Goal: Task Accomplishment & Management: Manage account settings

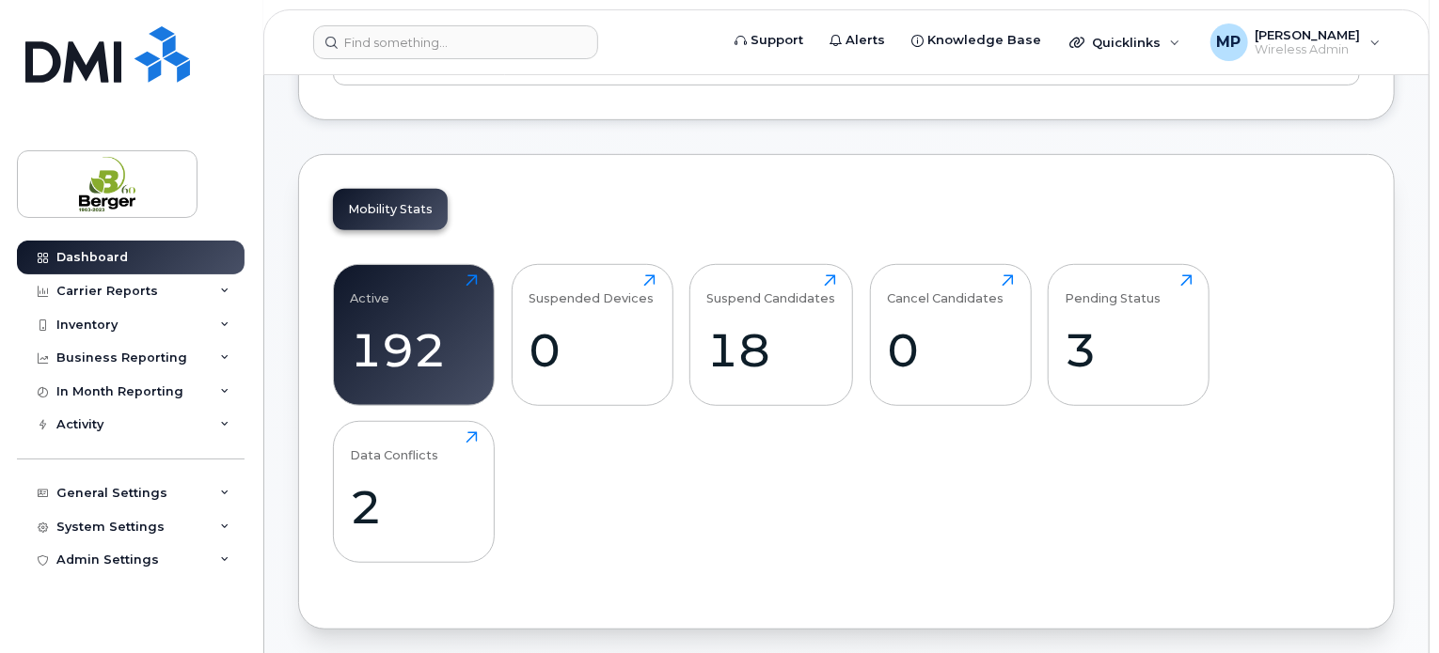
scroll to position [470, 0]
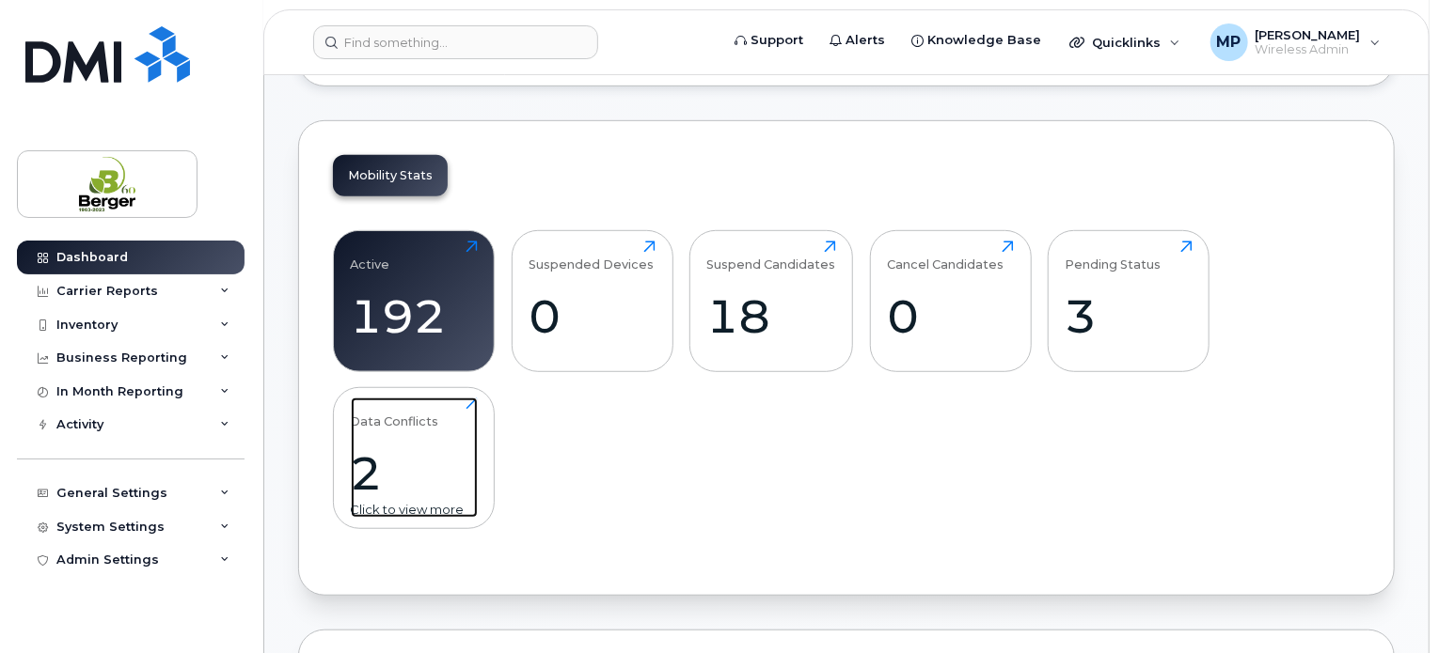
click at [445, 465] on div "2" at bounding box center [414, 473] width 127 height 55
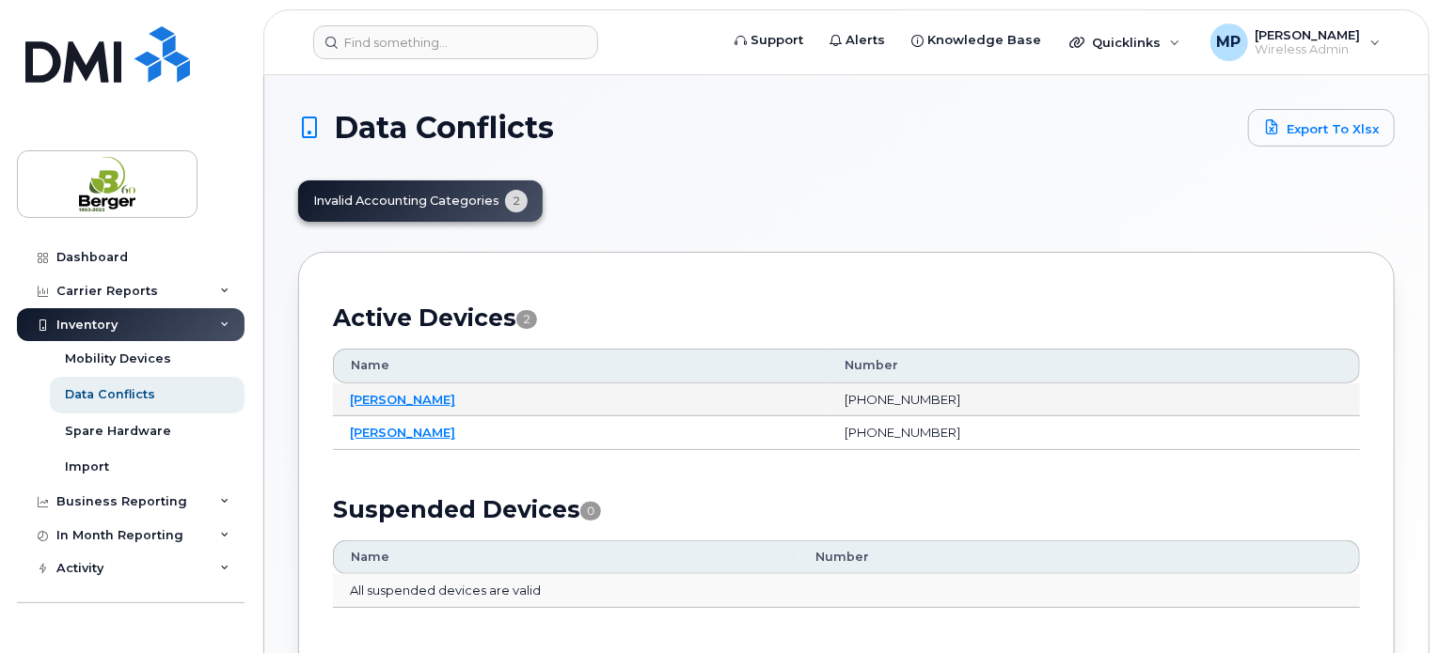
click at [402, 389] on td "[PERSON_NAME]" at bounding box center [580, 401] width 495 height 34
click at [417, 392] on link "[PERSON_NAME]" at bounding box center [402, 399] width 105 height 15
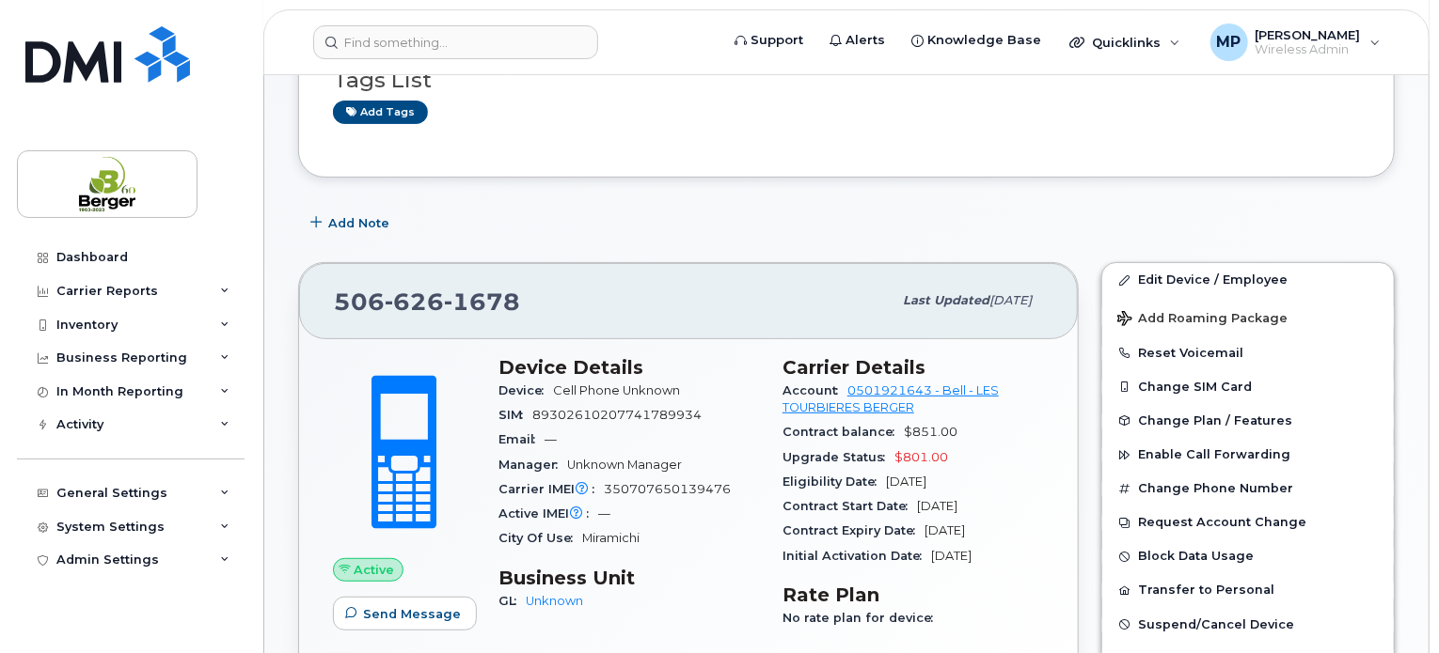
scroll to position [282, 0]
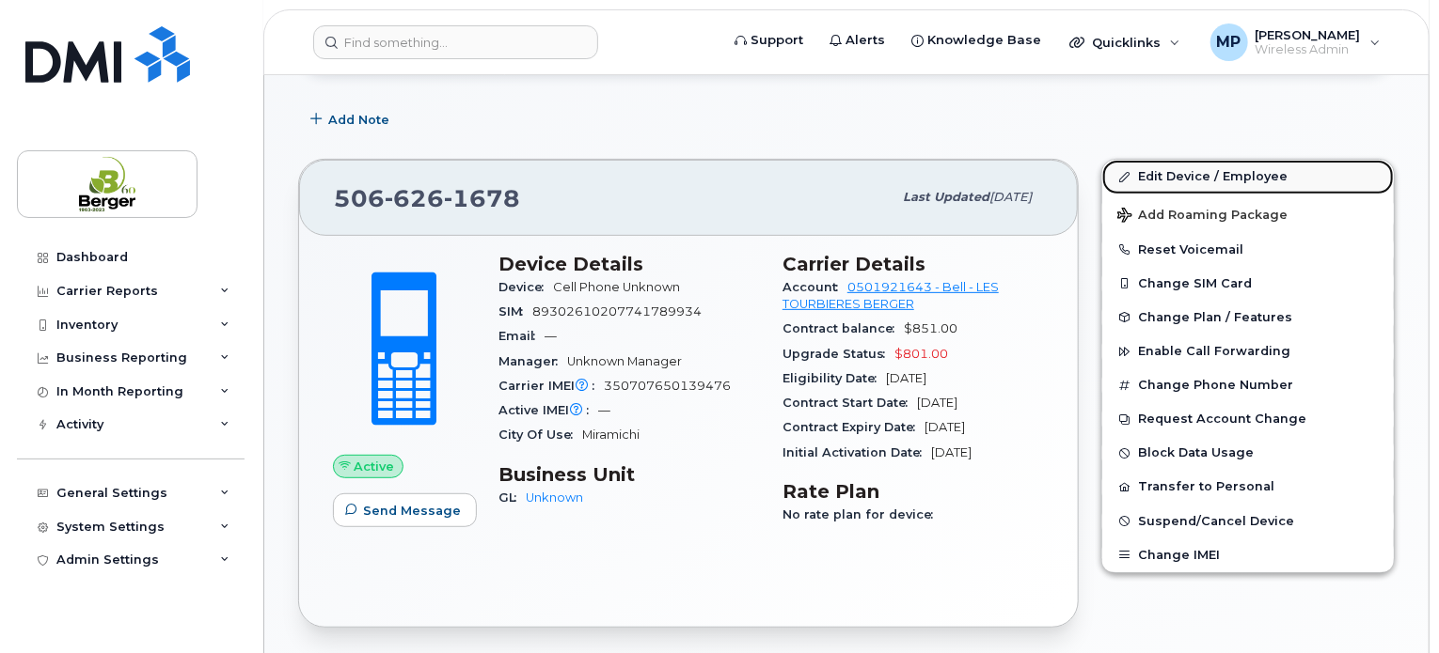
click at [1198, 175] on link "Edit Device / Employee" at bounding box center [1247, 177] width 291 height 34
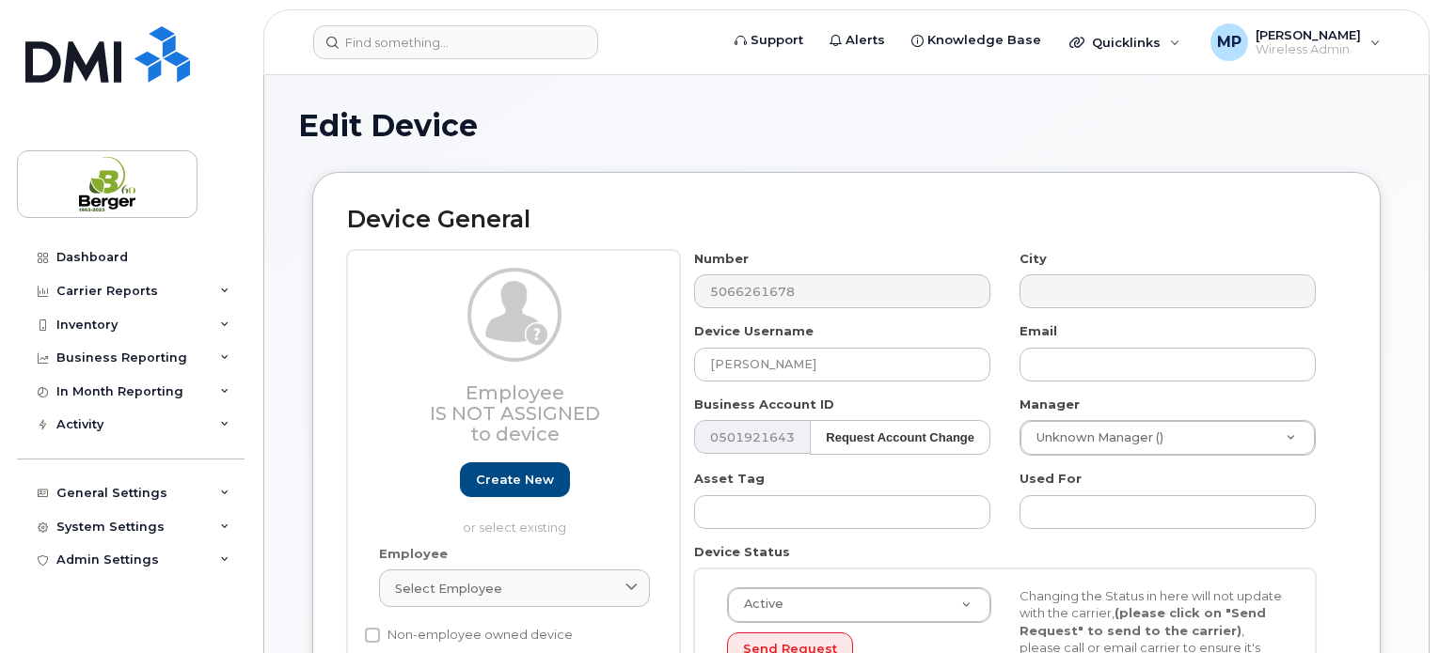
select select "19832070"
click at [1098, 364] on input "text" at bounding box center [1167, 365] width 296 height 34
paste input "jschade@berger.ca"
type input "jschade@berger.ca"
click at [1005, 326] on div "Email jschade@berger.ca" at bounding box center [1167, 351] width 325 height 59
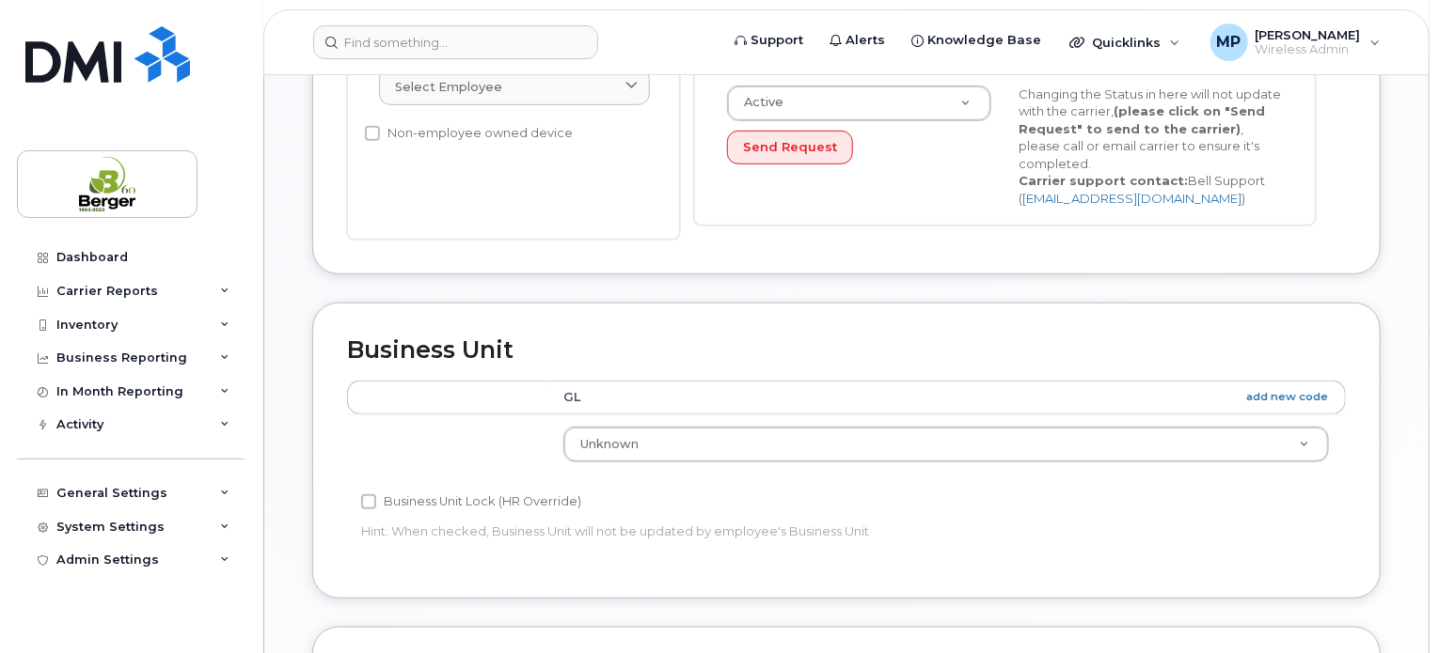
scroll to position [658, 0]
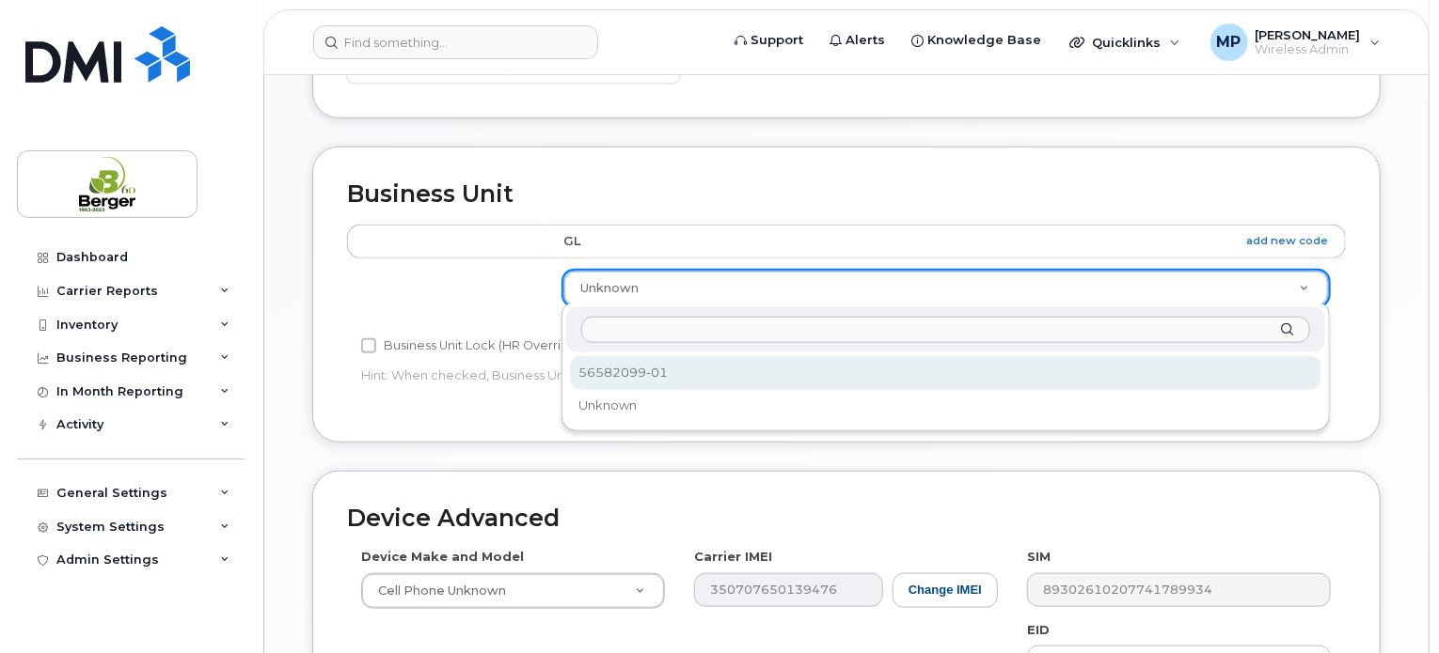
select select "19832071"
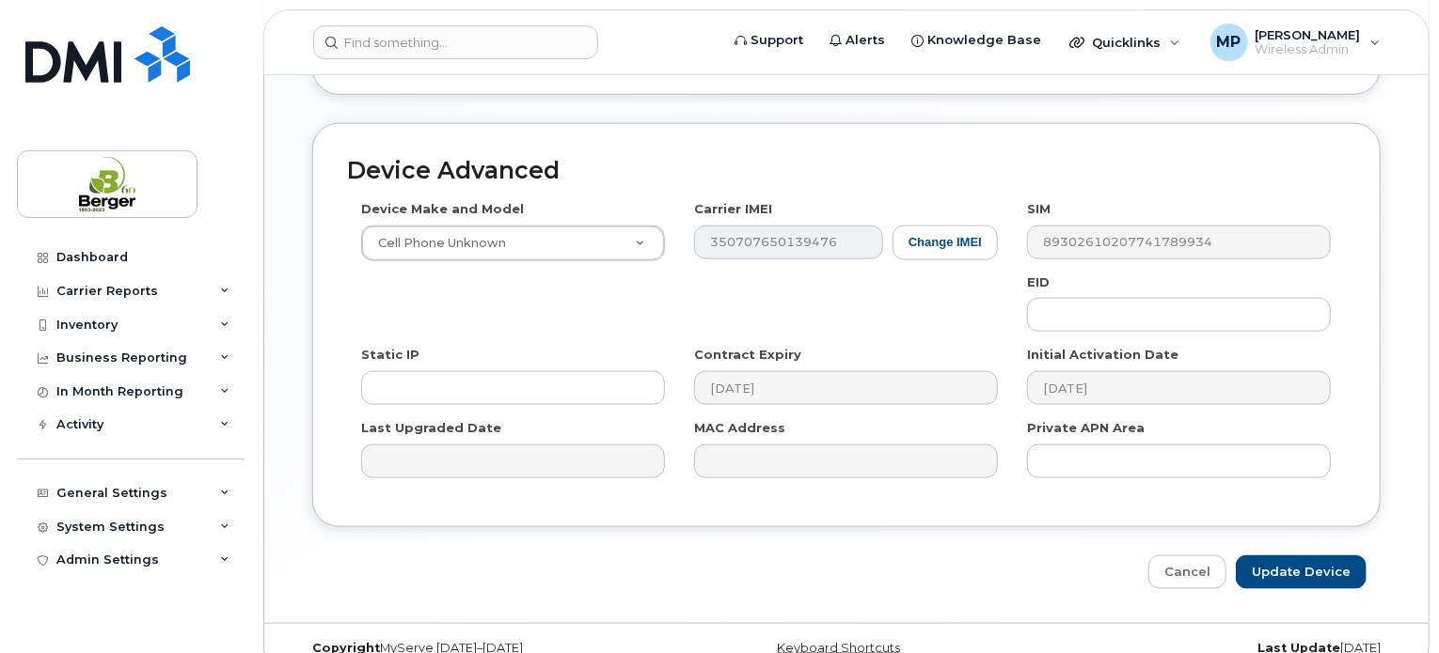
scroll to position [1032, 0]
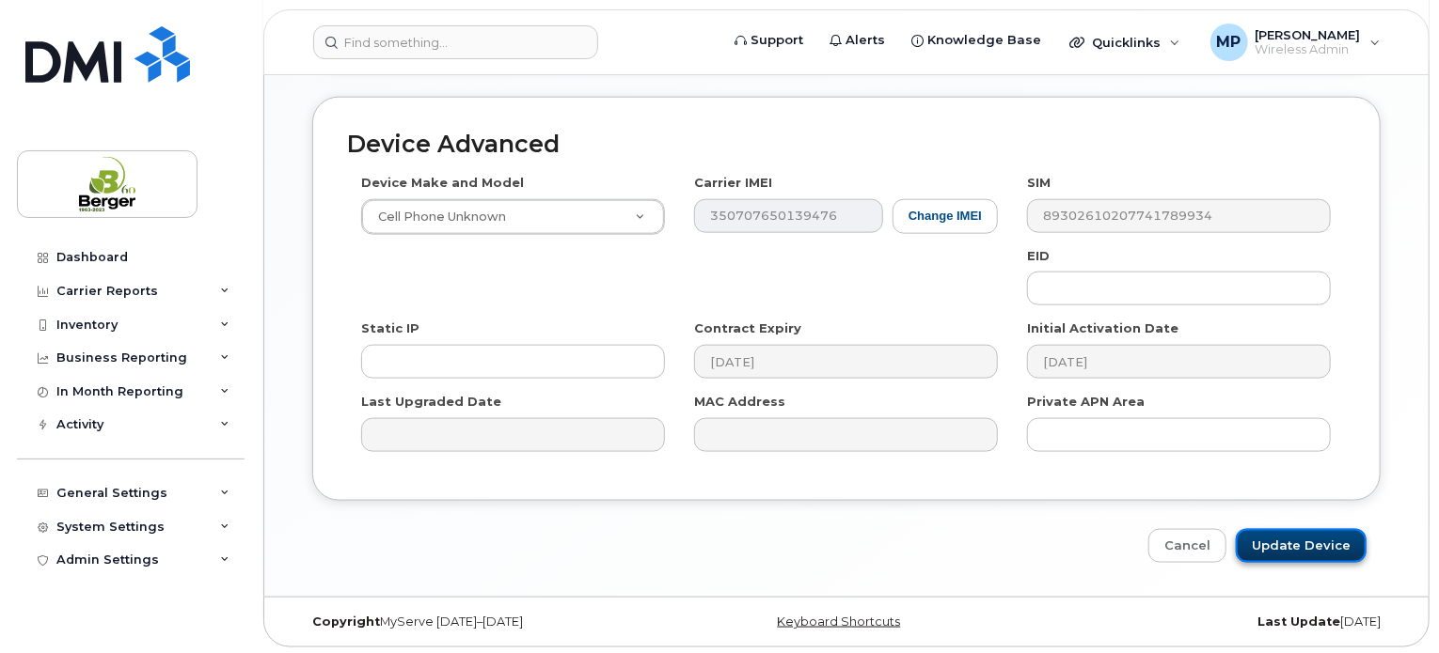
click at [1337, 550] on input "Update Device" at bounding box center [1300, 546] width 131 height 35
type input "Saving..."
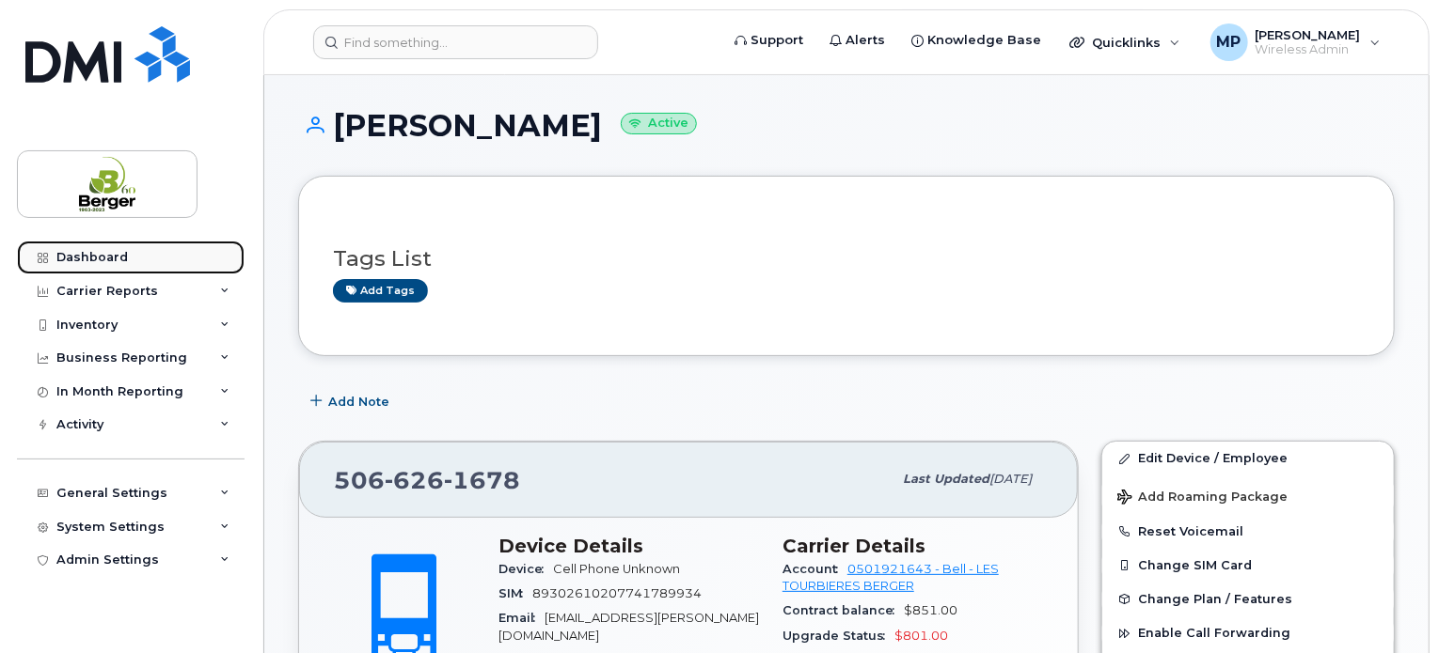
click at [84, 256] on div "Dashboard" at bounding box center [91, 257] width 71 height 15
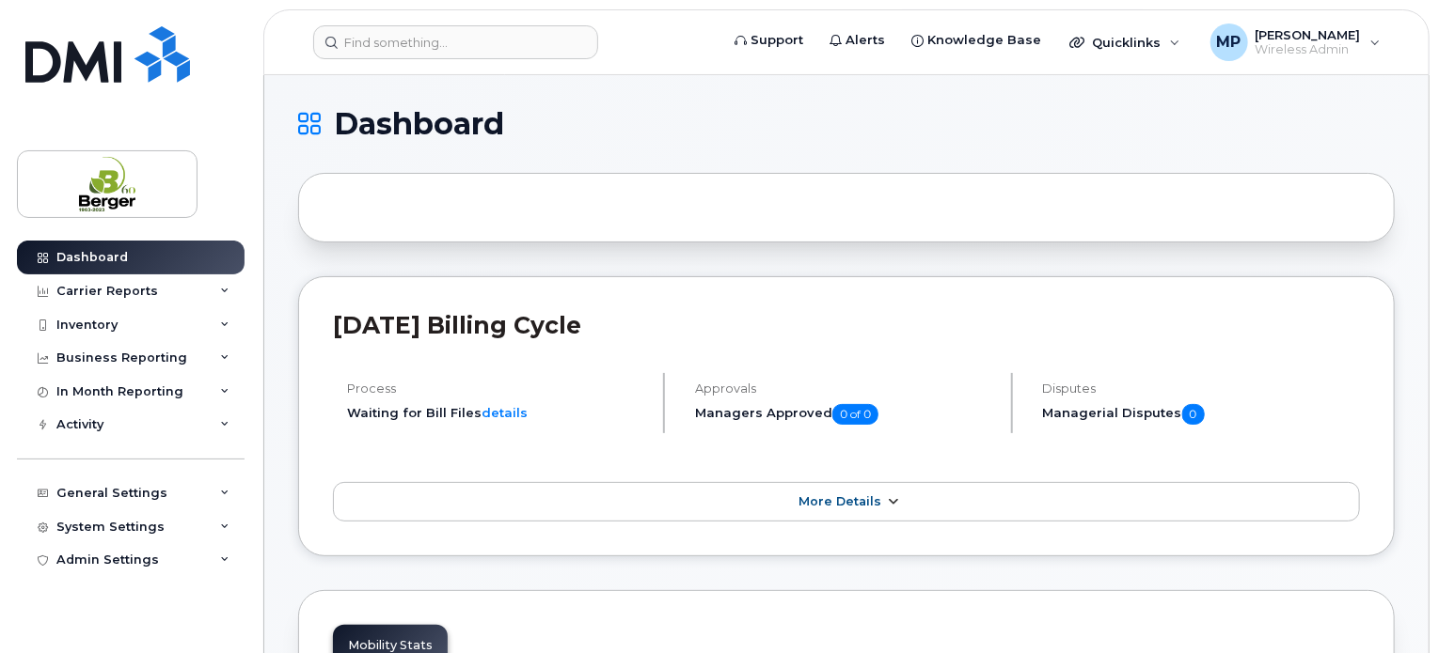
scroll to position [470, 0]
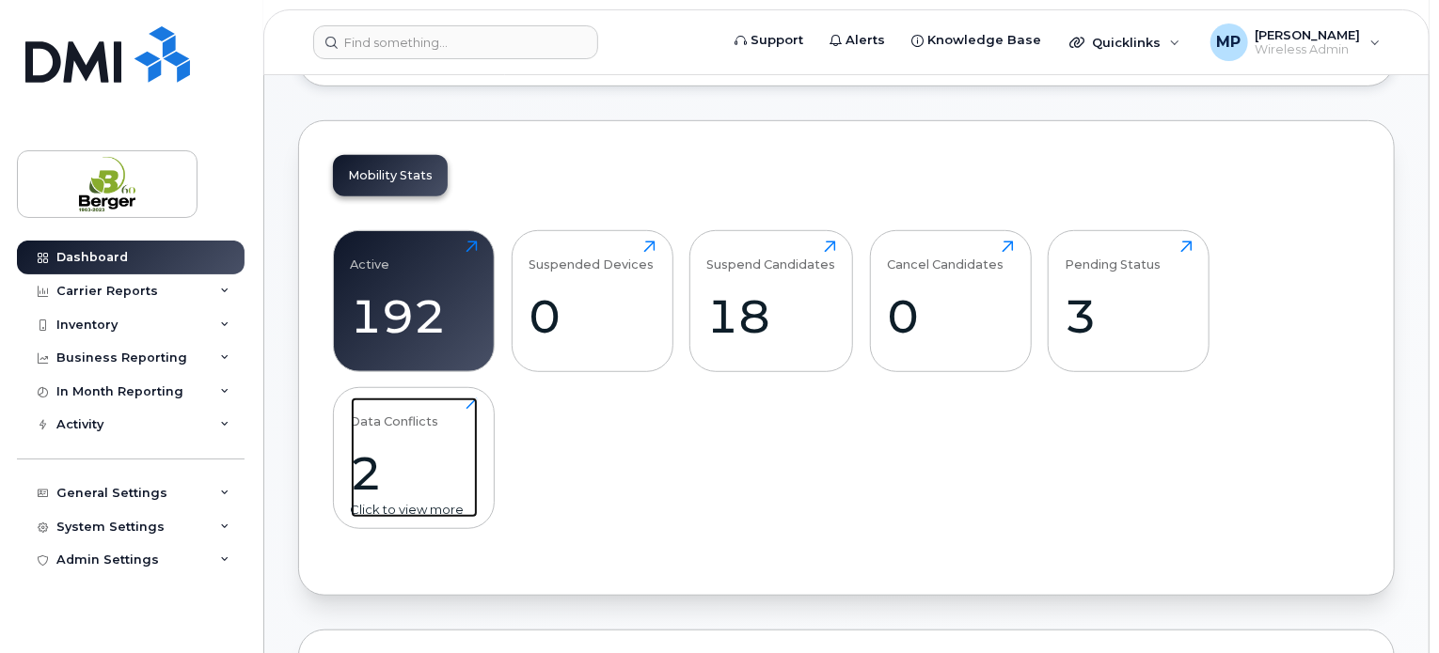
click at [393, 487] on div "2" at bounding box center [414, 473] width 127 height 55
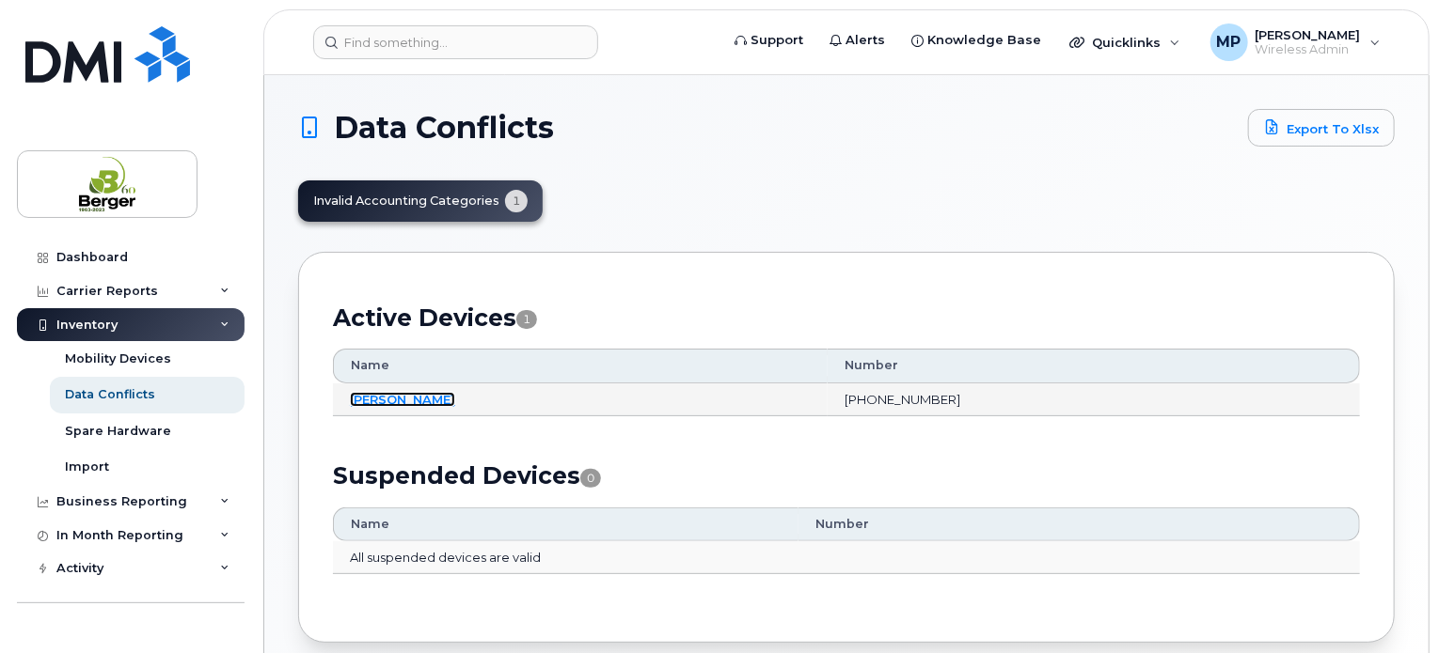
click at [410, 398] on link "[PERSON_NAME]" at bounding box center [402, 399] width 105 height 15
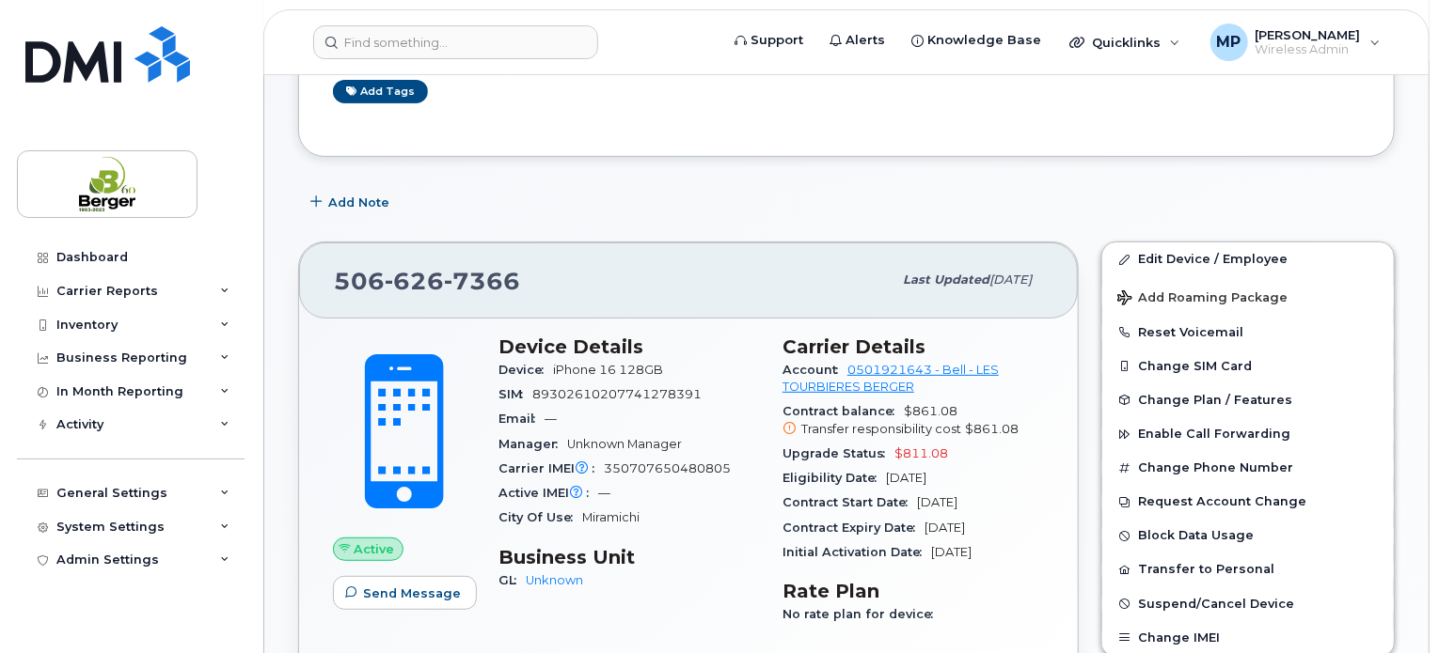
scroll to position [282, 0]
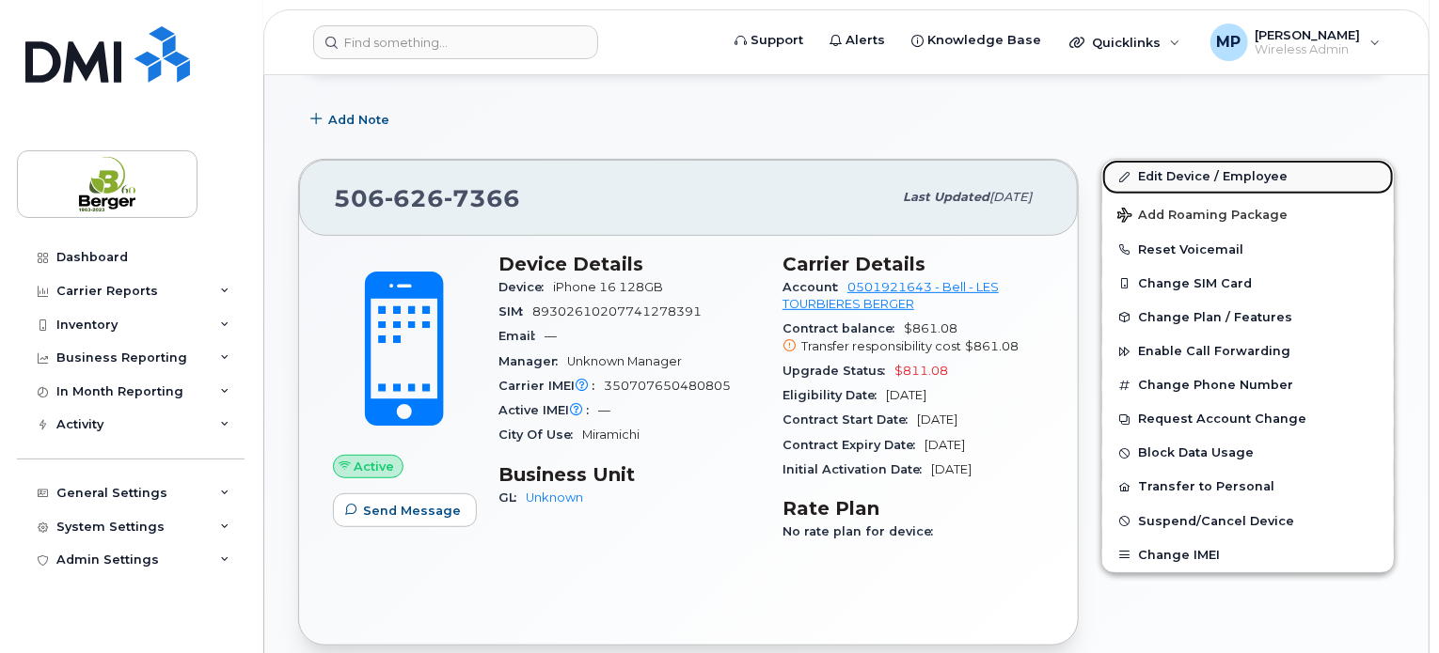
click at [1250, 172] on link "Edit Device / Employee" at bounding box center [1247, 177] width 291 height 34
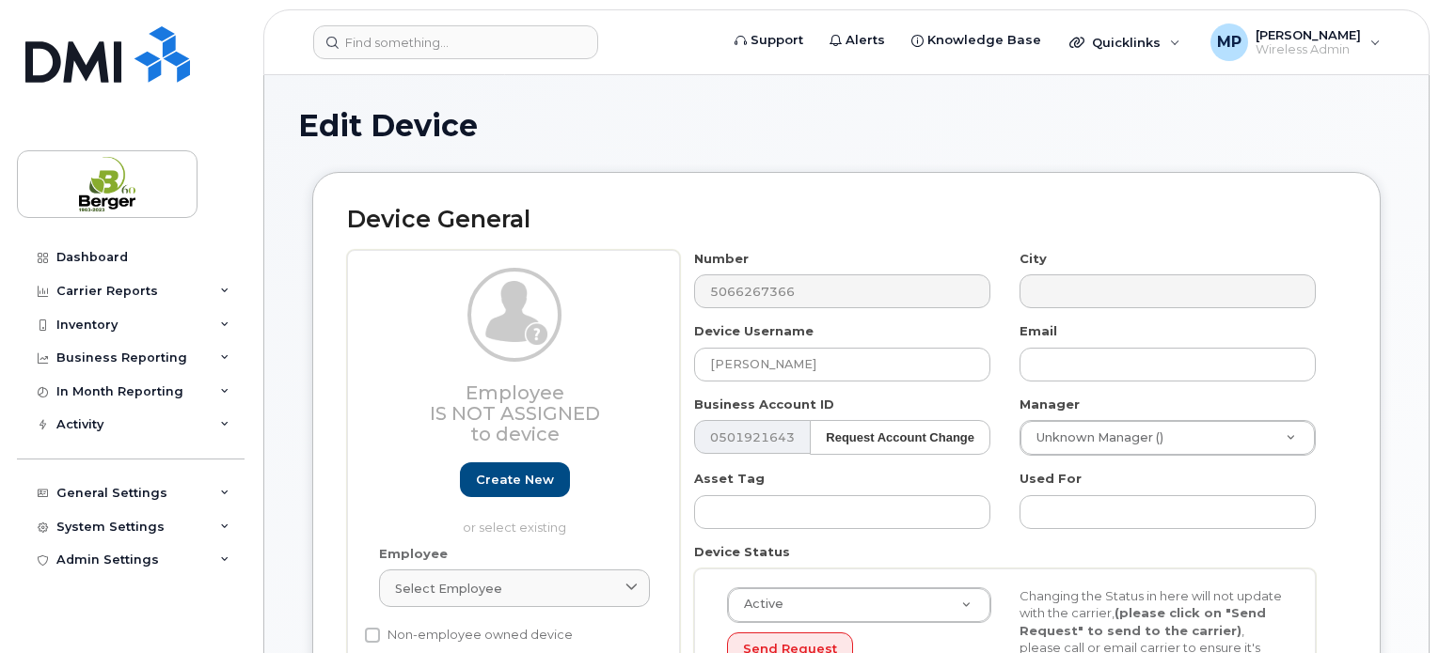
select select "19832070"
click at [1190, 355] on input "text" at bounding box center [1167, 365] width 296 height 34
paste input "matthewh@berger.ca"
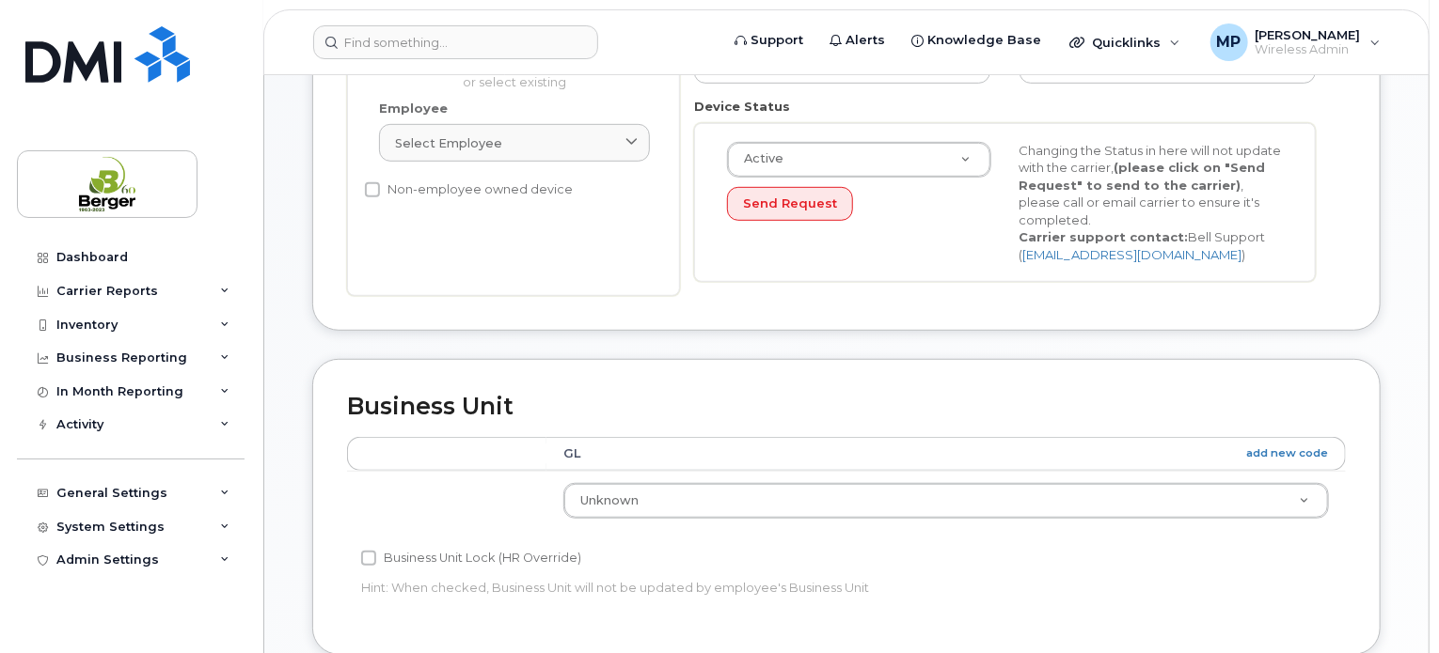
scroll to position [564, 0]
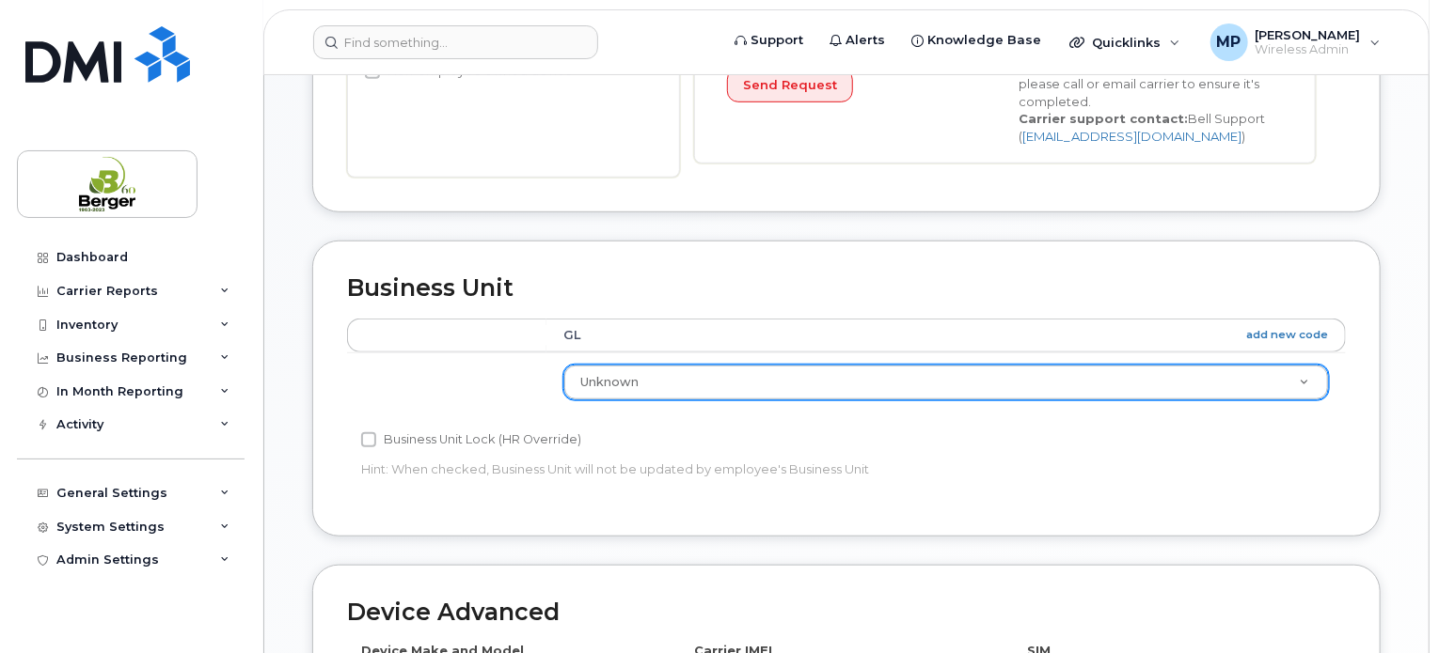
type input "matthewh@berger.ca"
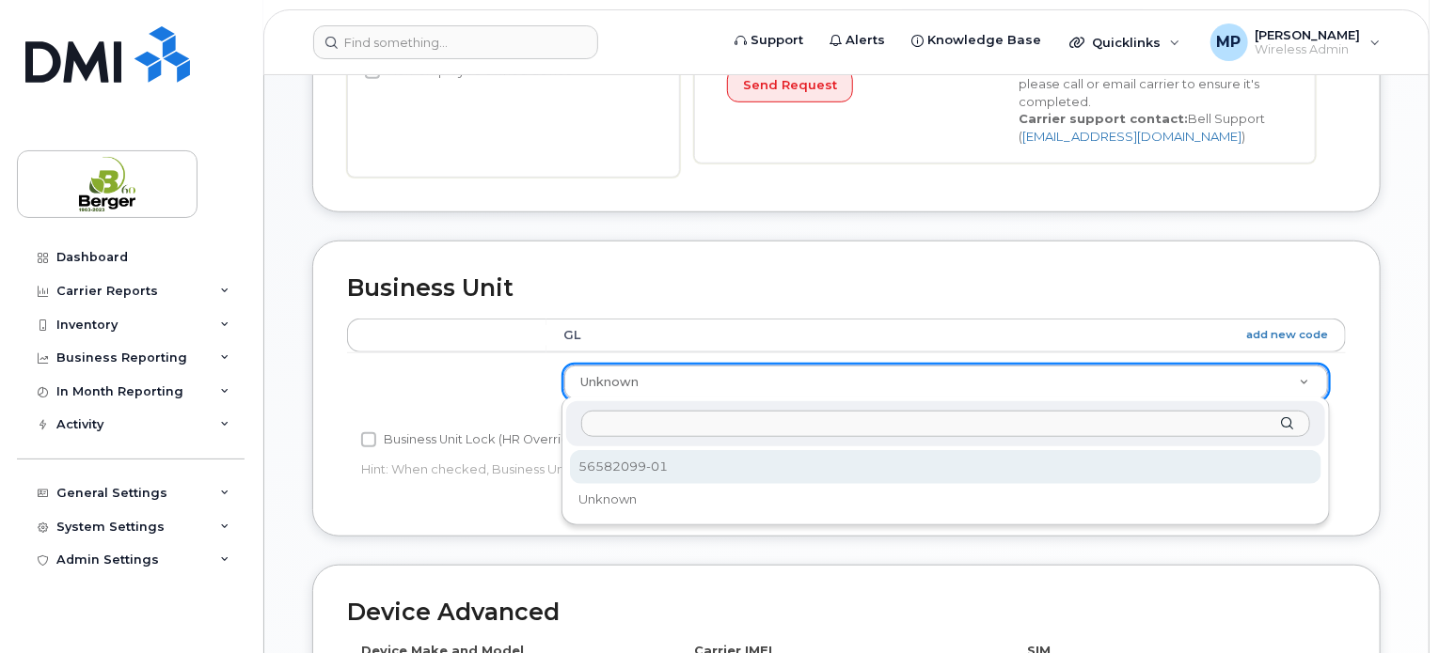
select select "19832071"
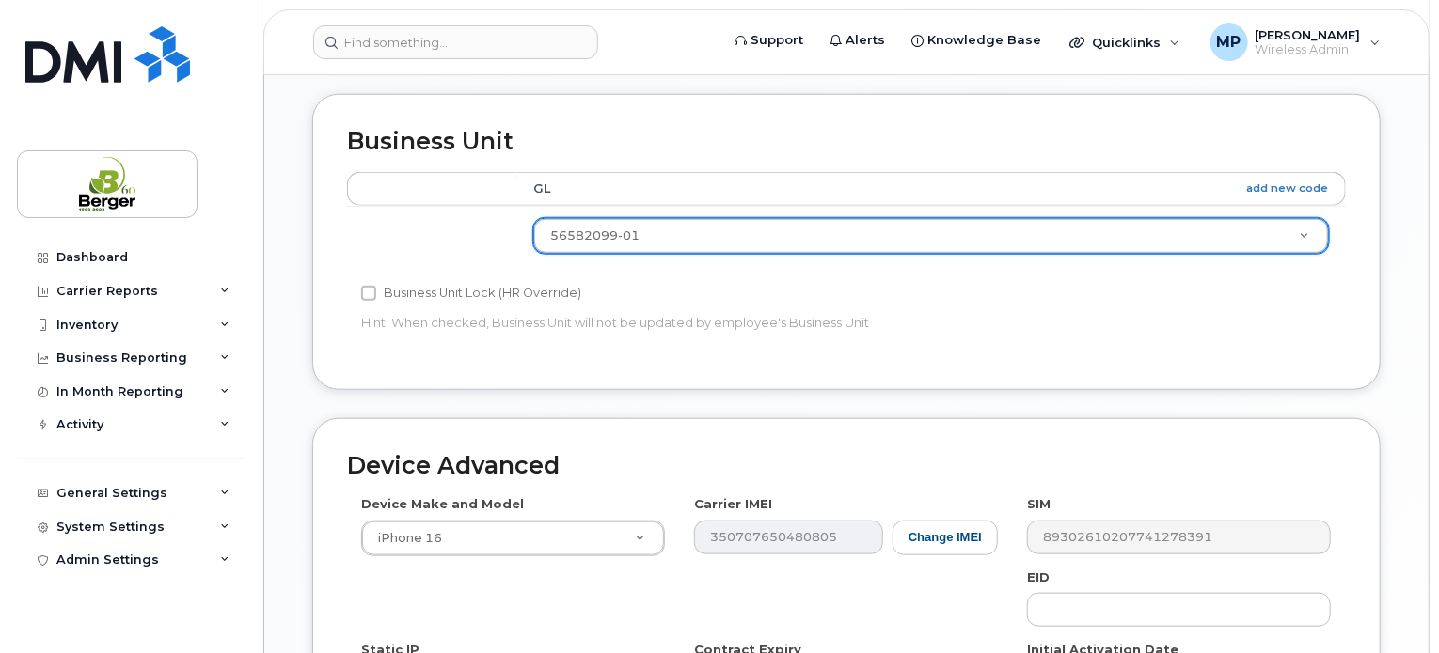
scroll to position [1032, 0]
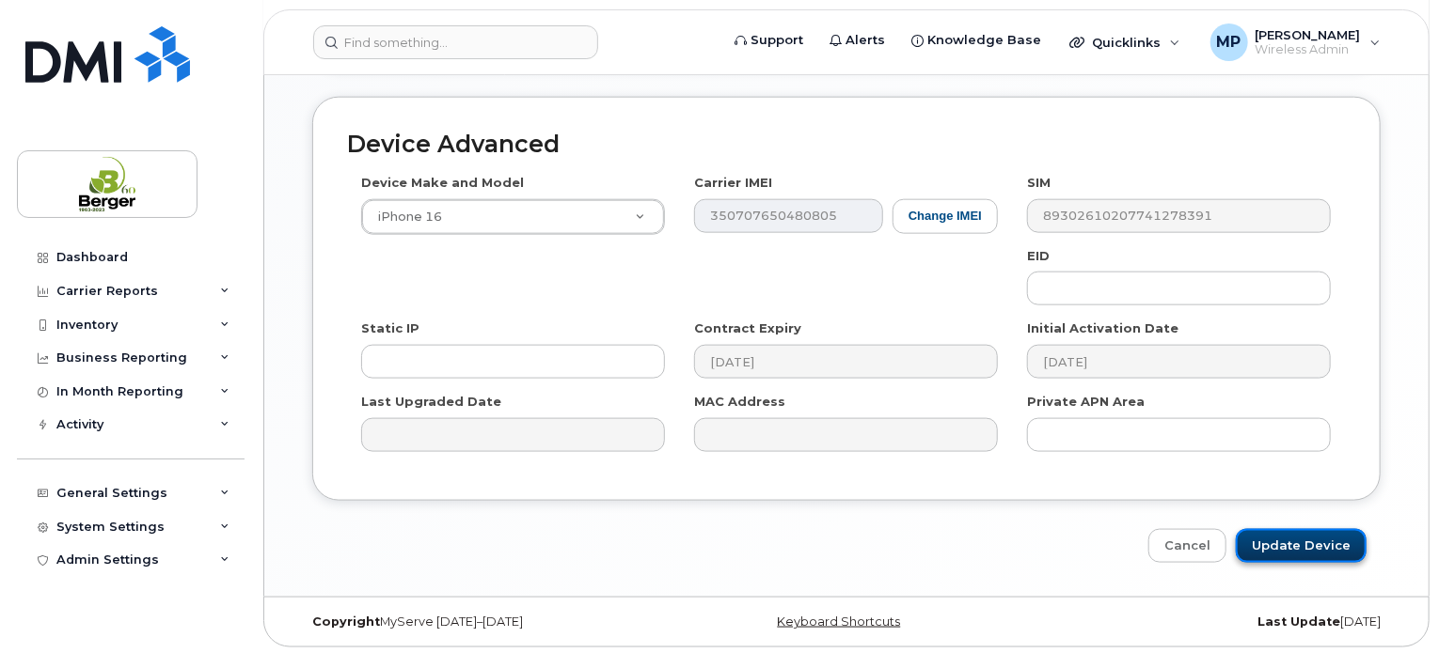
click at [1318, 532] on input "Update Device" at bounding box center [1300, 546] width 131 height 35
type input "Saving..."
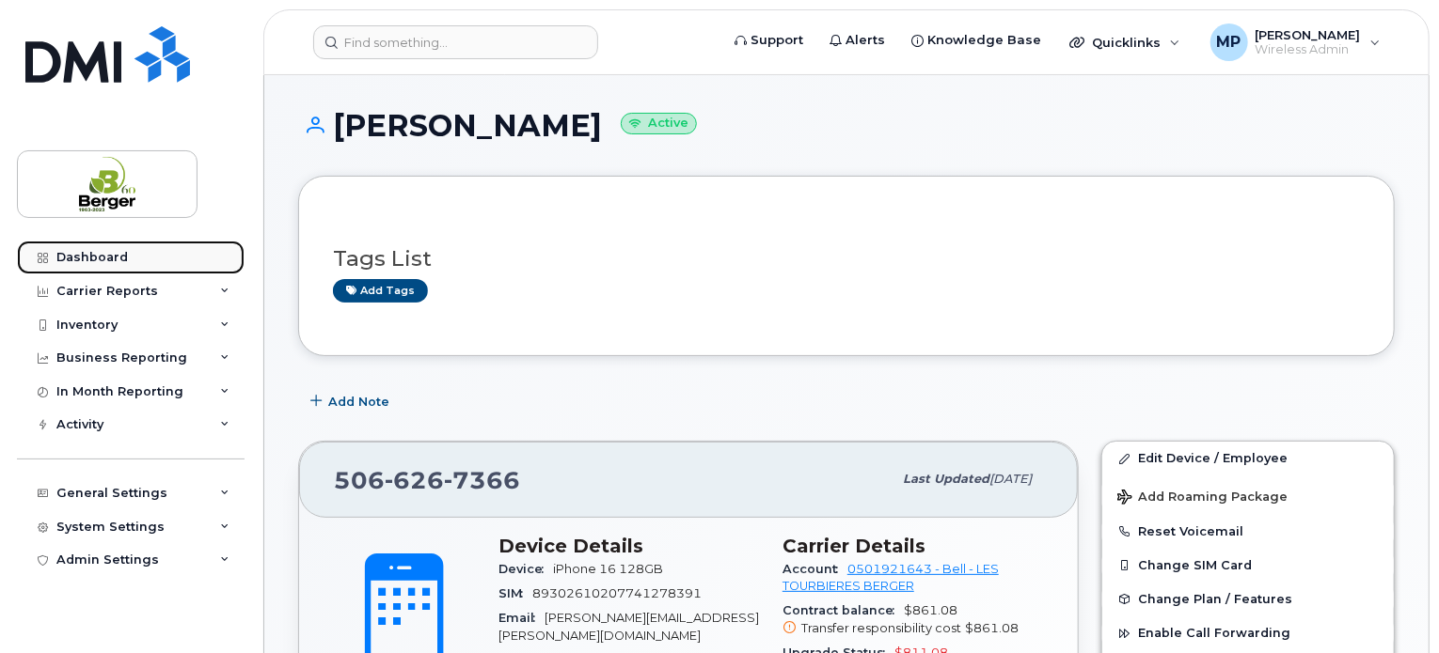
click at [84, 268] on link "Dashboard" at bounding box center [131, 258] width 228 height 34
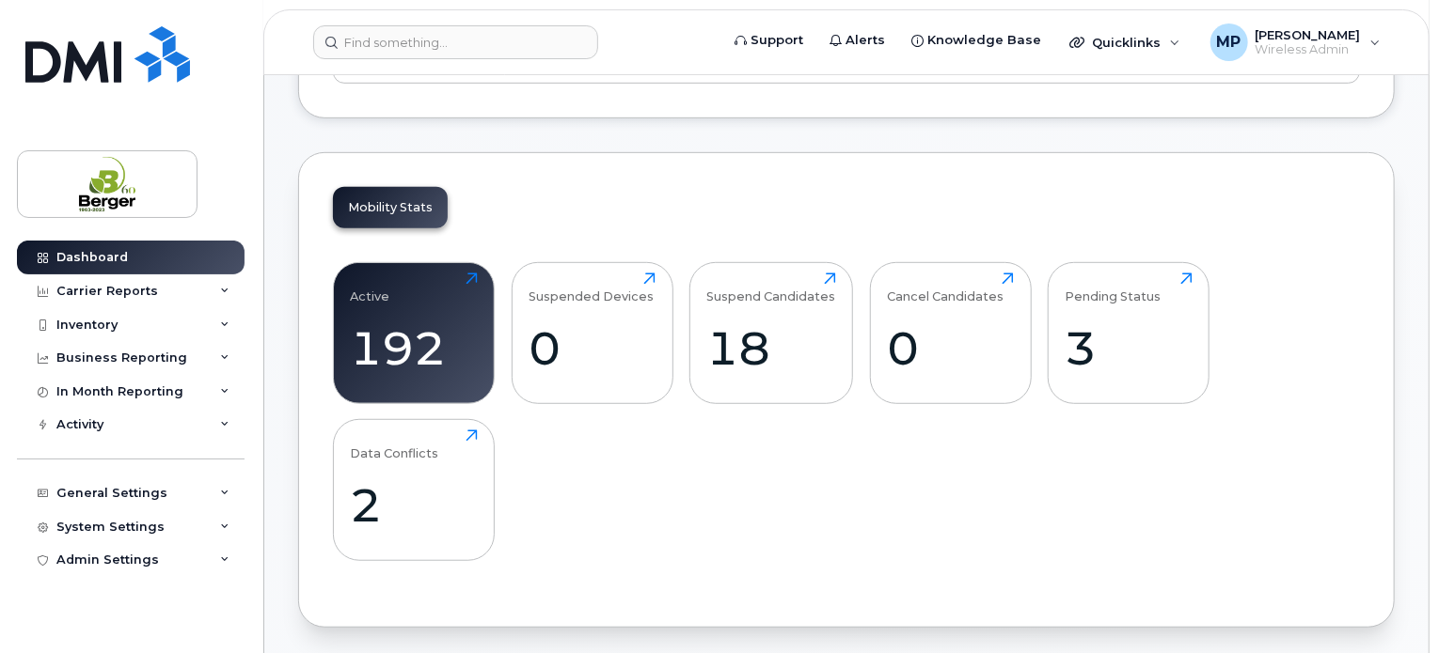
scroll to position [470, 0]
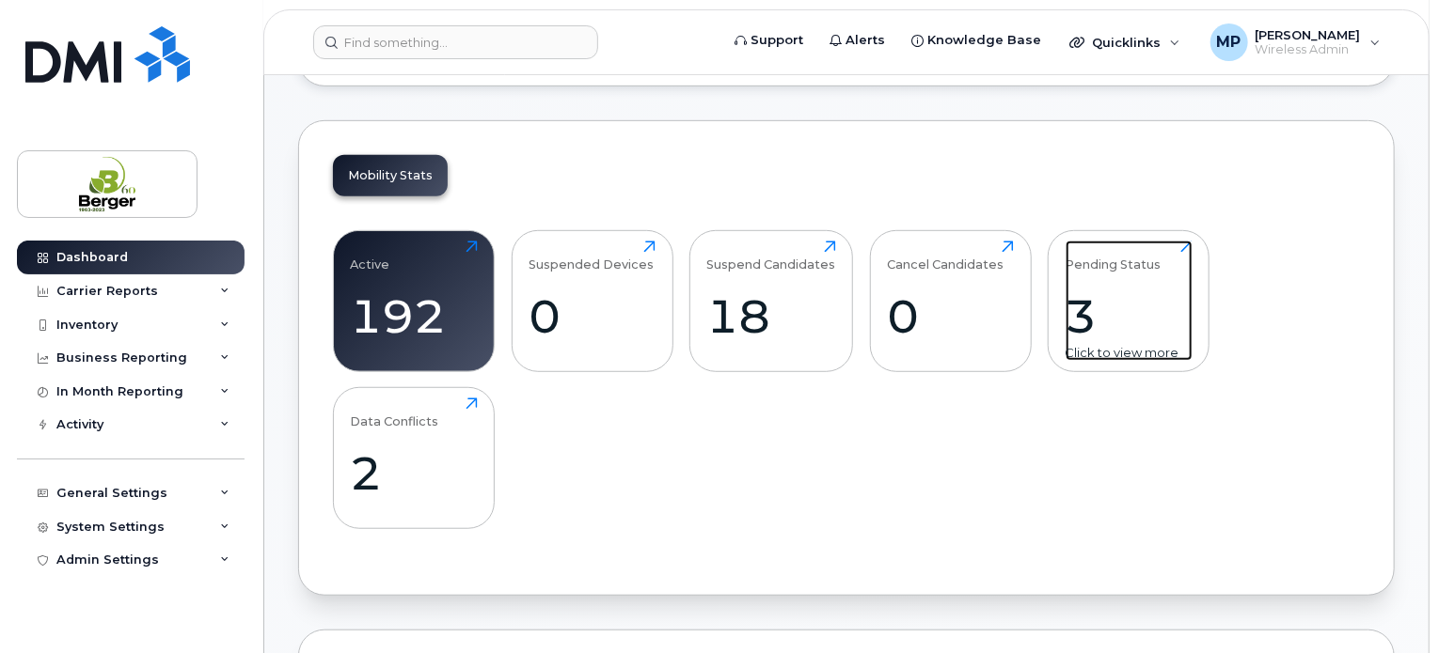
click at [1132, 335] on div "3" at bounding box center [1128, 316] width 127 height 55
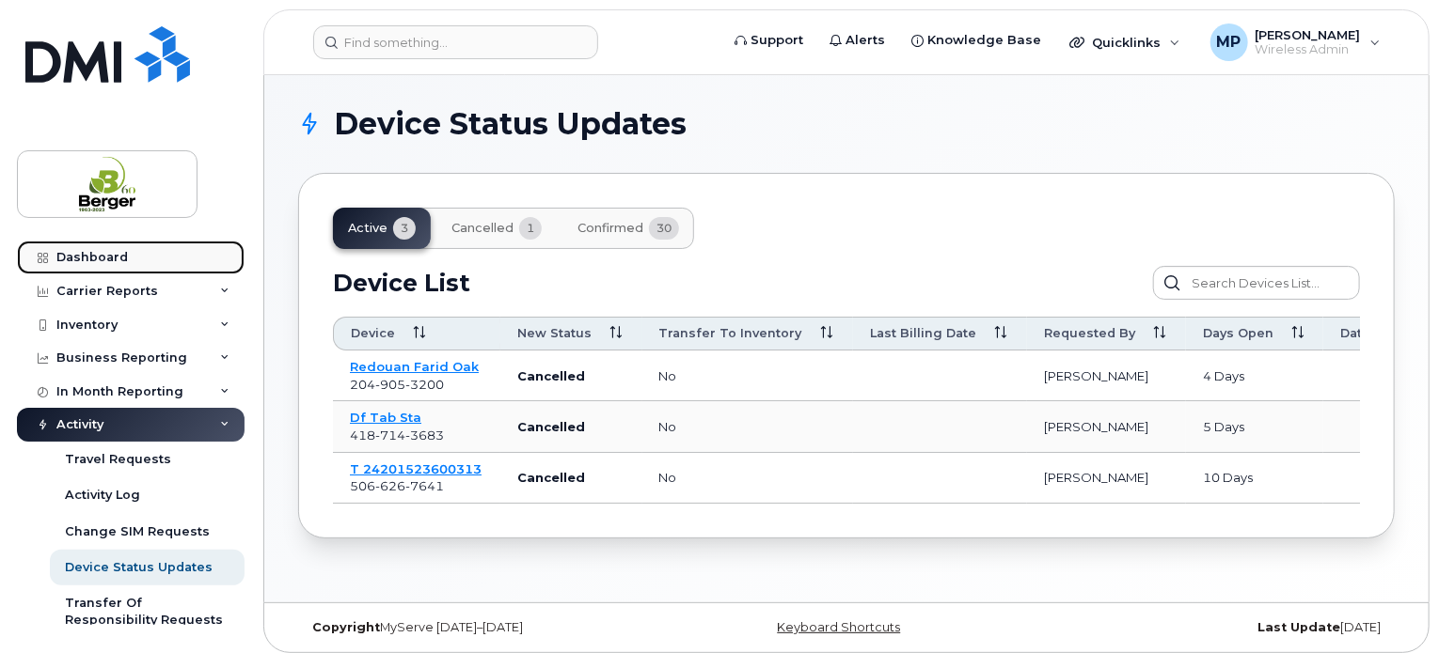
click at [108, 262] on div "Dashboard" at bounding box center [91, 257] width 71 height 15
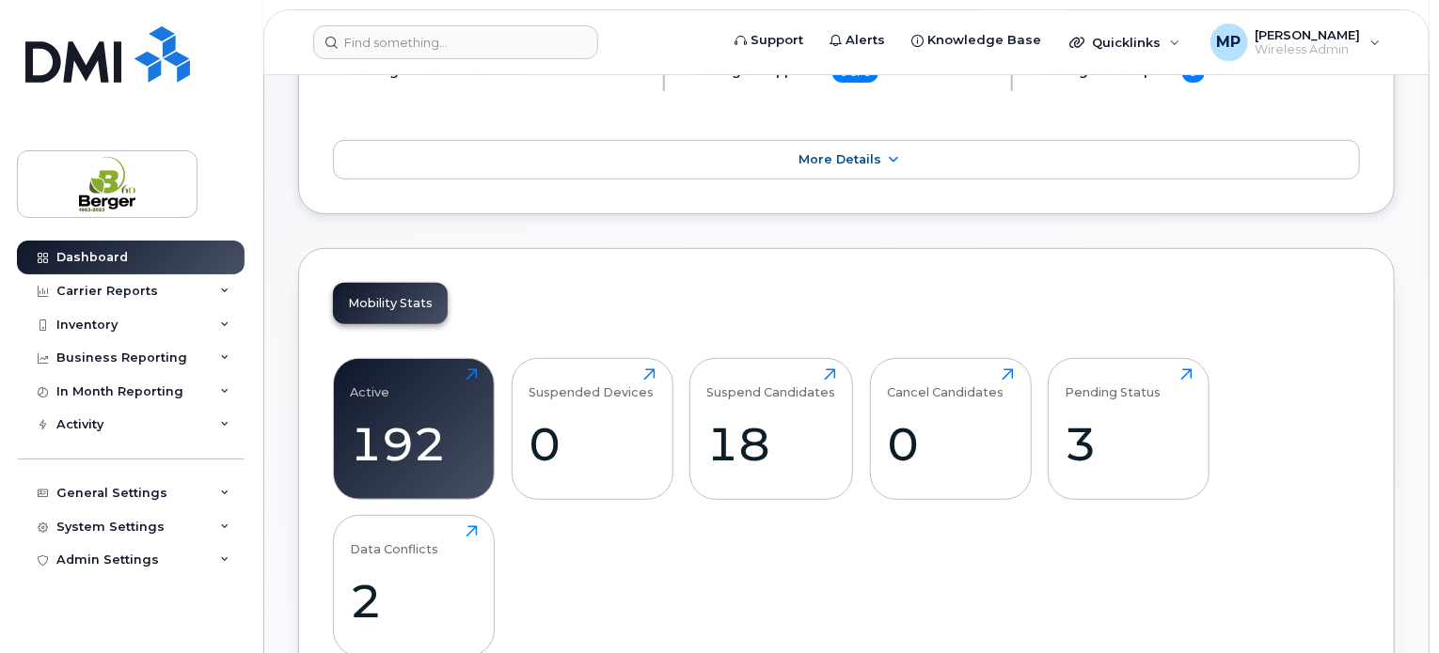
scroll to position [470, 0]
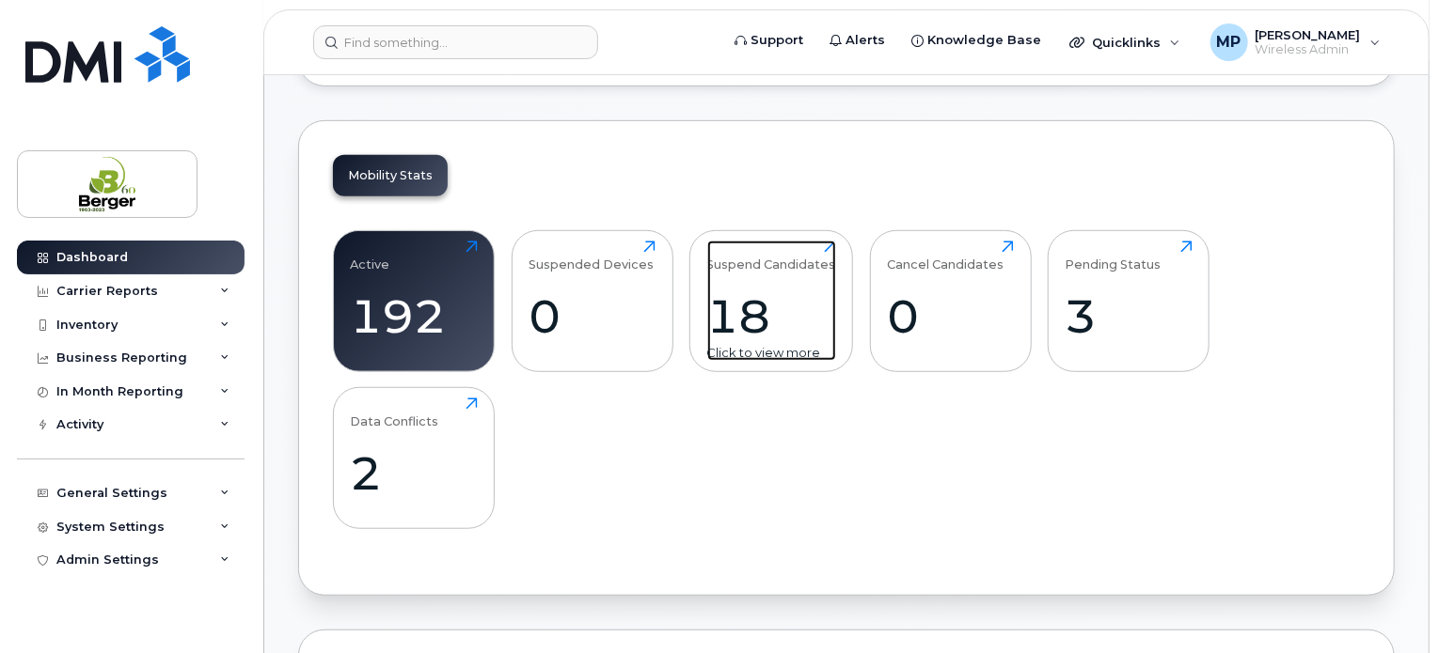
click at [731, 300] on div "18" at bounding box center [771, 316] width 129 height 55
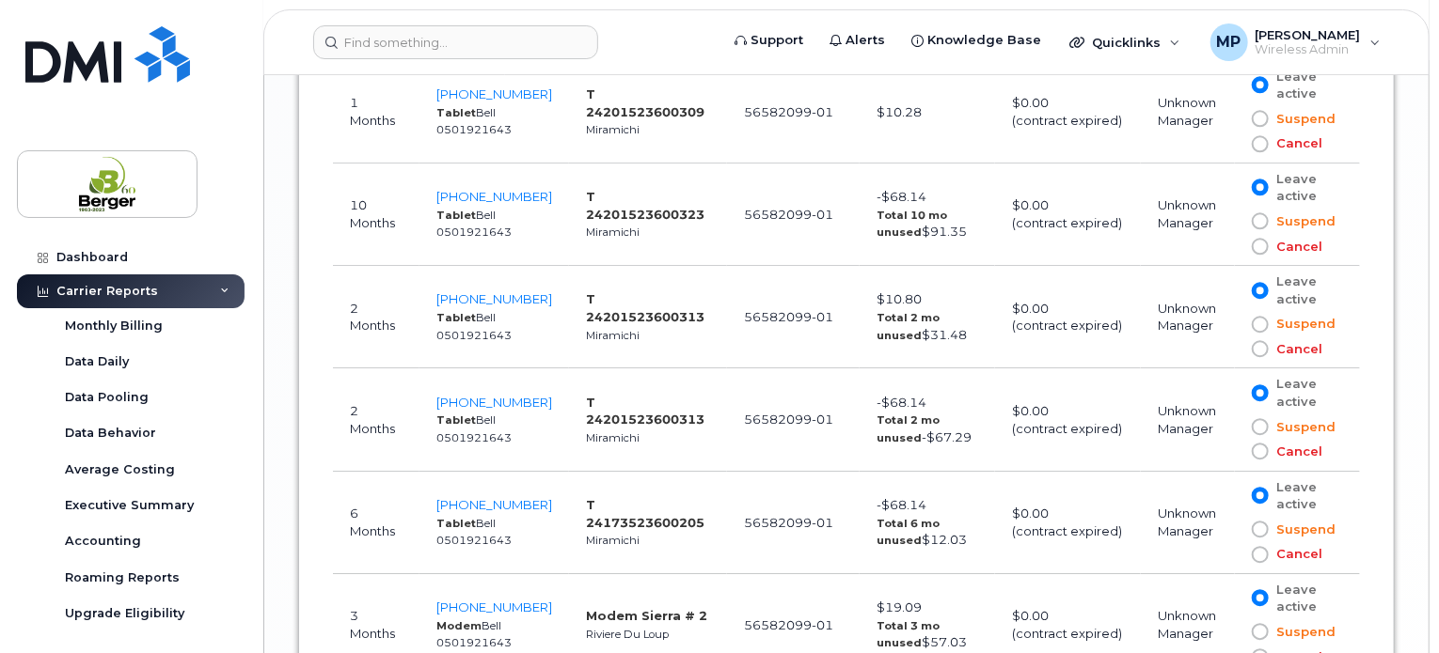
scroll to position [2366, 0]
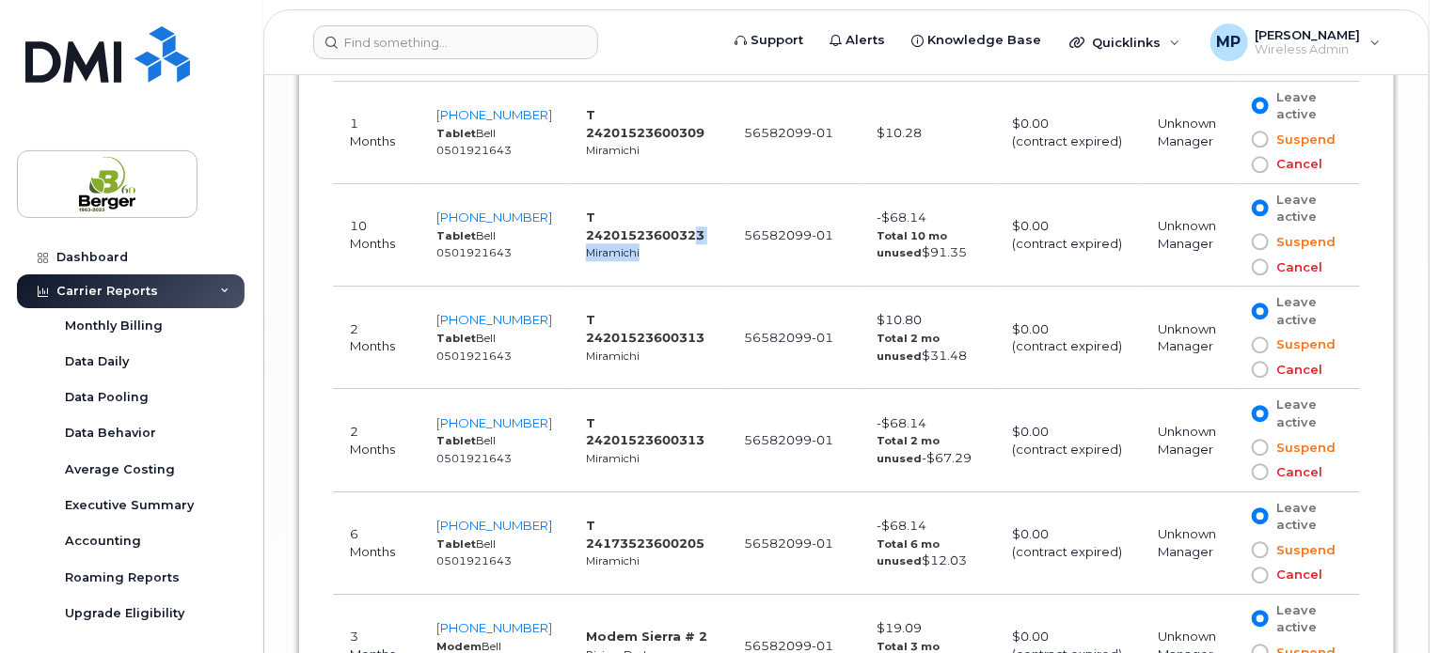
drag, startPoint x: 677, startPoint y: 225, endPoint x: 621, endPoint y: 232, distance: 56.0
click at [621, 232] on td "T 24201523600323 Miramichi" at bounding box center [648, 235] width 158 height 102
click at [707, 250] on td "T 24201523600323 Miramichi" at bounding box center [648, 235] width 158 height 102
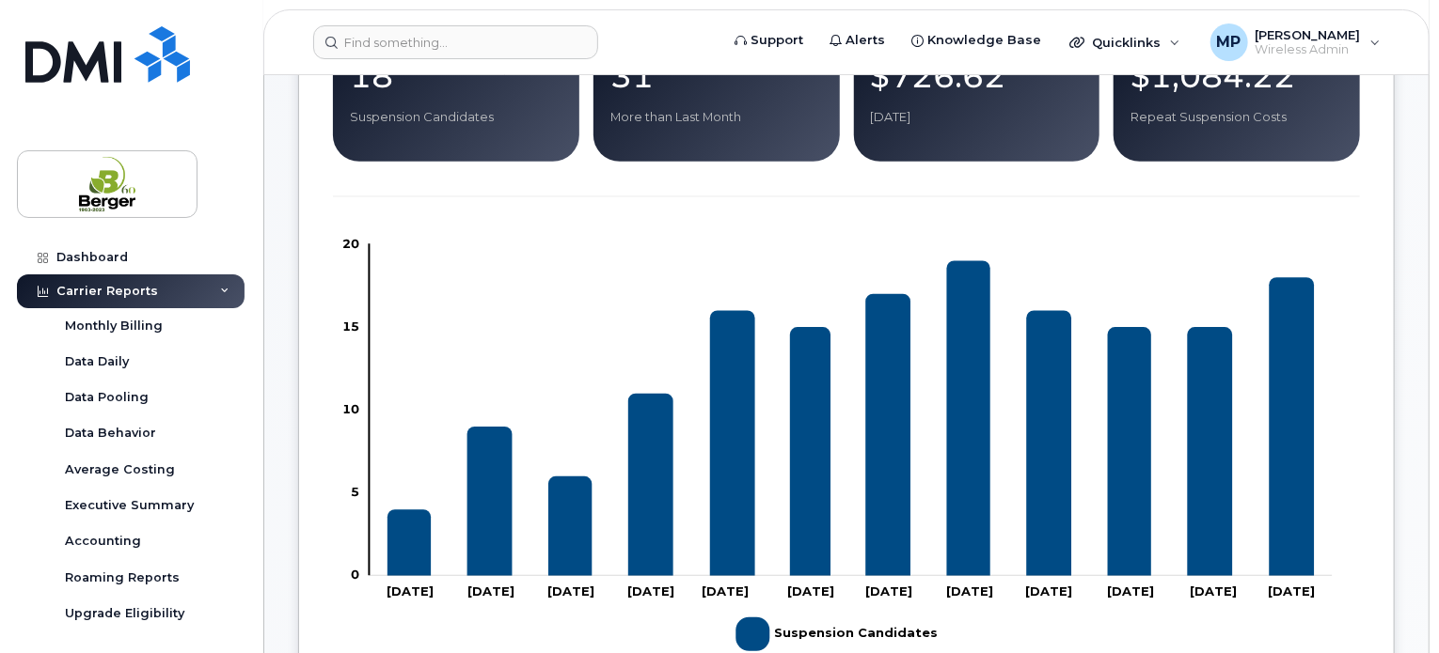
scroll to position [203, 0]
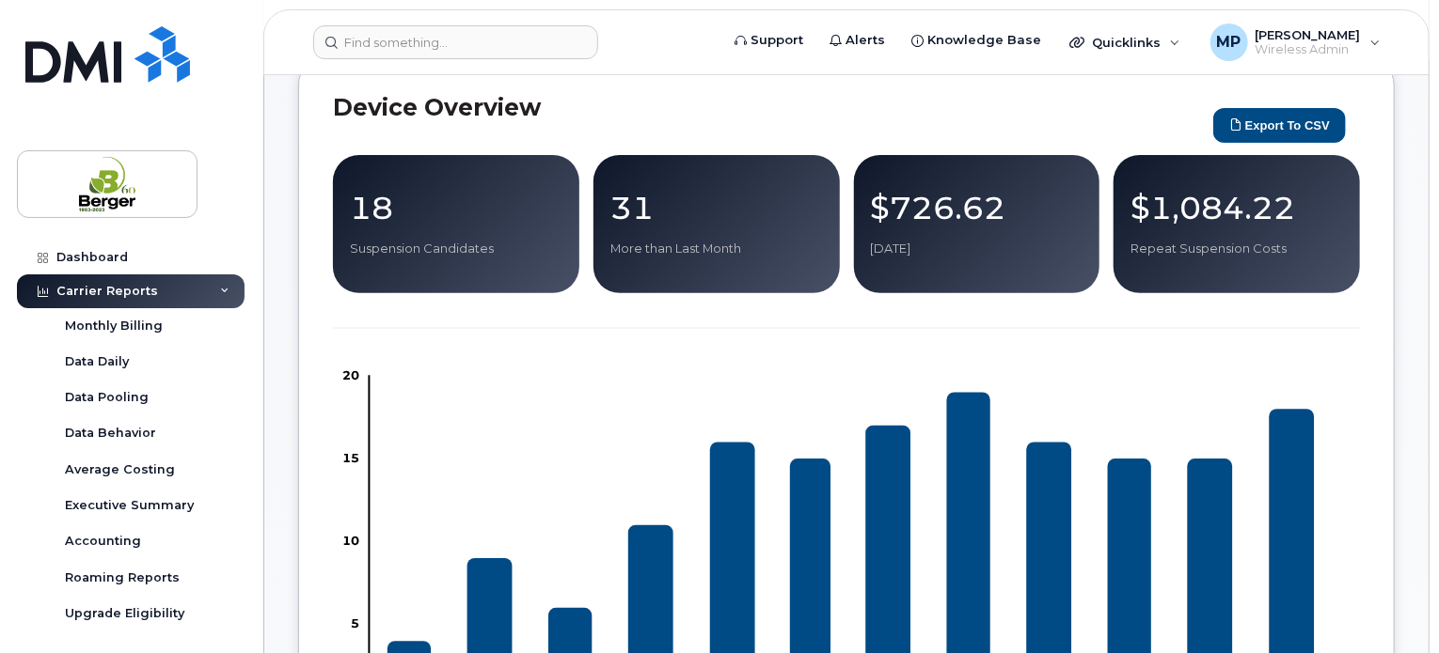
click at [128, 291] on div "Carrier Reports" at bounding box center [107, 291] width 102 height 15
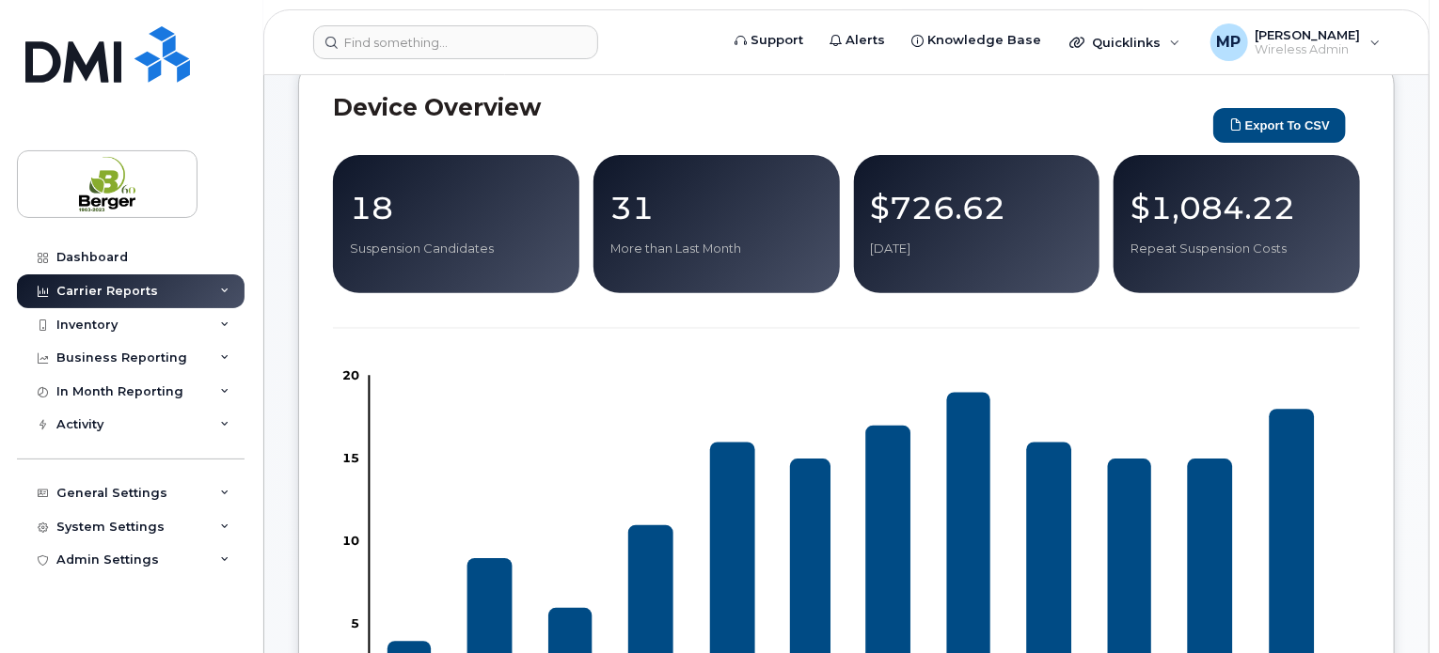
click at [128, 291] on div "Carrier Reports" at bounding box center [107, 291] width 102 height 15
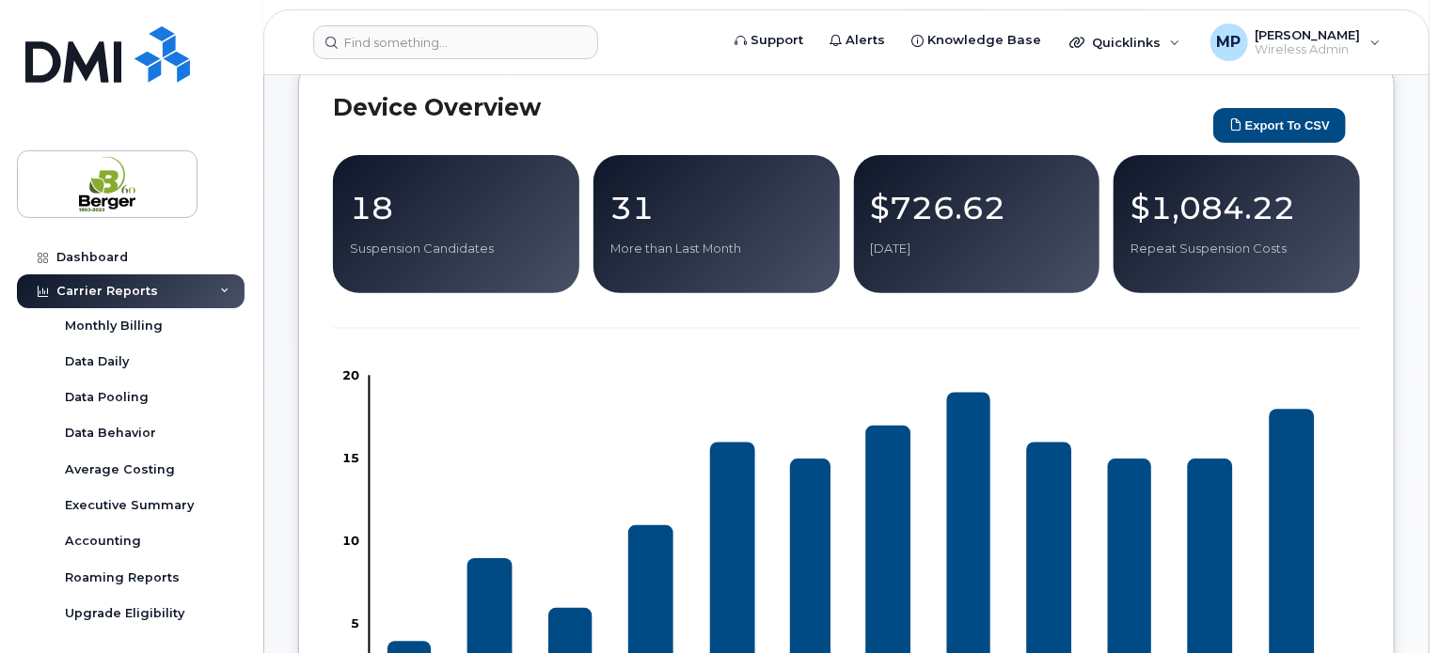
click at [135, 279] on div "Carrier Reports" at bounding box center [131, 292] width 228 height 34
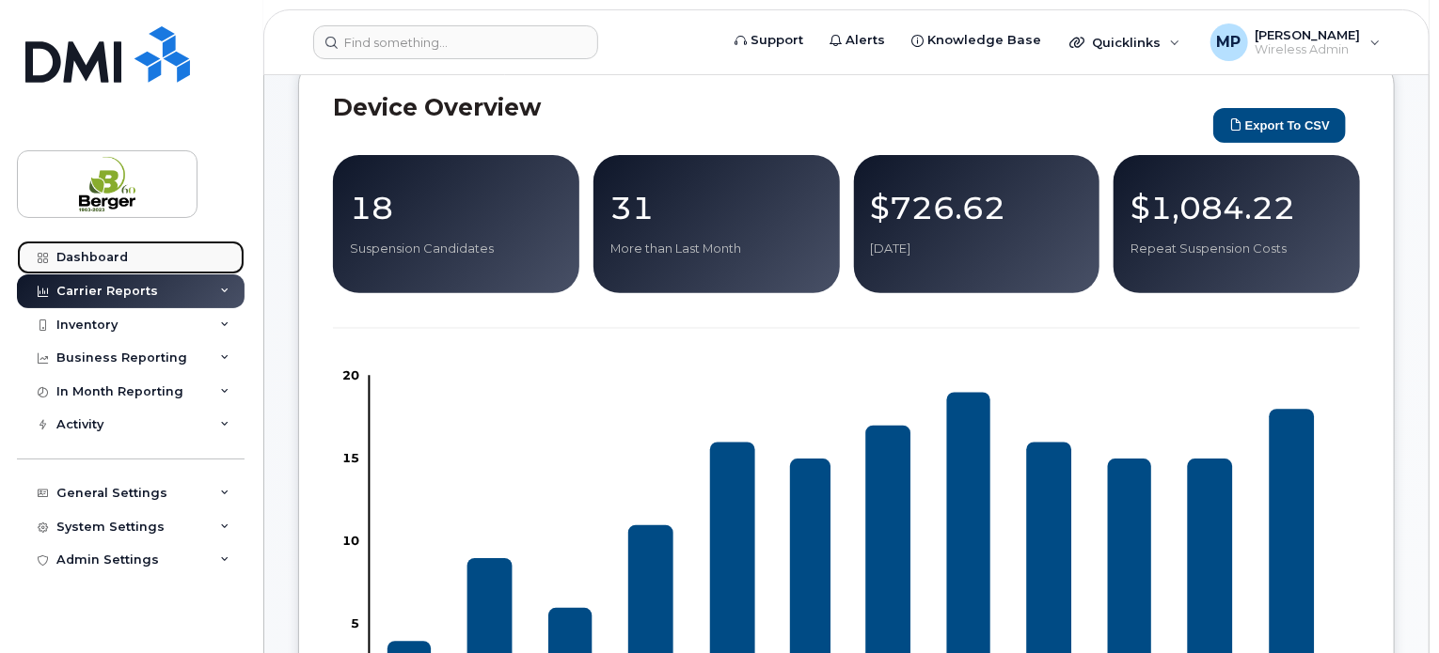
click at [102, 254] on div "Dashboard" at bounding box center [91, 257] width 71 height 15
